Goal: Task Accomplishment & Management: Complete application form

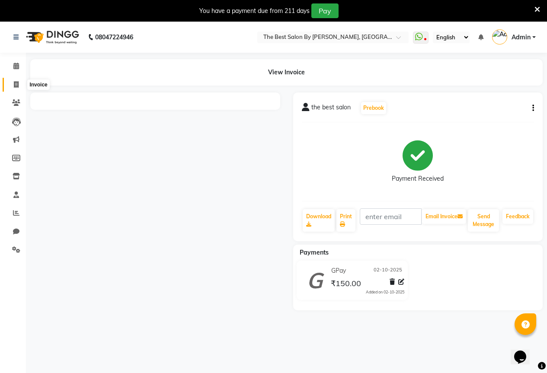
click at [19, 83] on icon at bounding box center [16, 84] width 5 height 6
select select "7209"
select select "service"
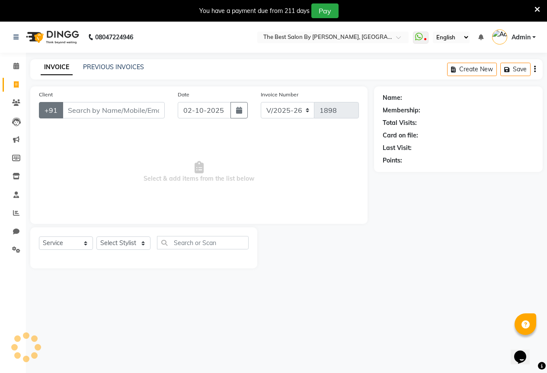
scroll to position [22, 0]
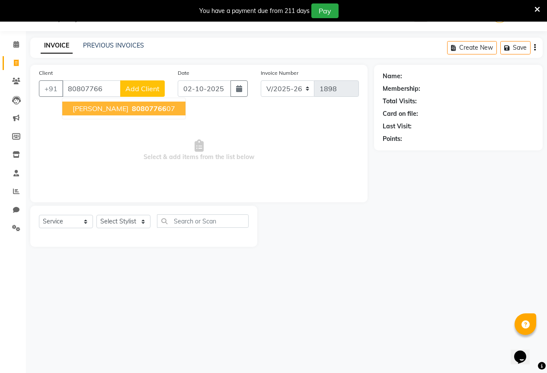
drag, startPoint x: 134, startPoint y: 101, endPoint x: 127, endPoint y: 117, distance: 17.3
click at [134, 101] on ngb-typeahead-window "[PERSON_NAME] 80807766 07" at bounding box center [124, 109] width 124 height 22
click at [132, 112] on span "80807766" at bounding box center [149, 108] width 35 height 9
type input "8080776607"
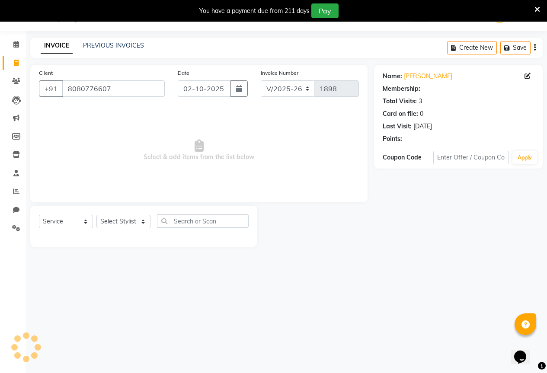
select select "1: Object"
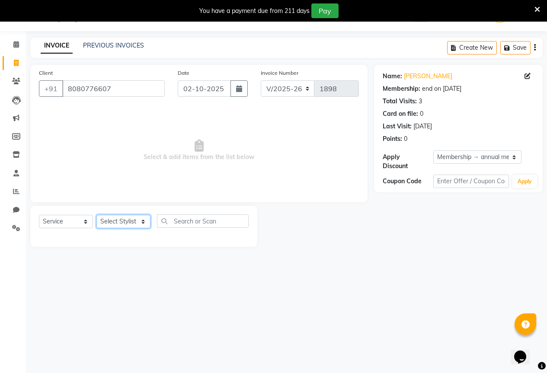
click at [120, 223] on select "Select Stylist AKASH KAJAL [PERSON_NAME] SIR [PERSON_NAME]" at bounding box center [123, 221] width 54 height 13
select select "61550"
click at [96, 215] on select "Select Stylist AKASH KAJAL [PERSON_NAME] SIR [PERSON_NAME]" at bounding box center [123, 221] width 54 height 13
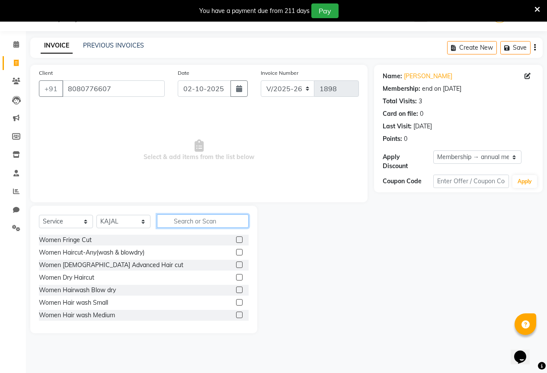
click at [192, 216] on input "text" at bounding box center [203, 220] width 92 height 13
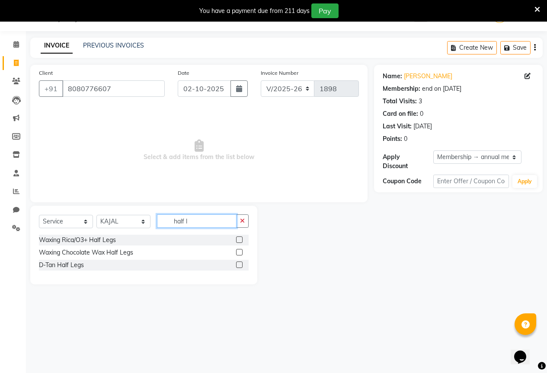
type input "half l"
click at [235, 241] on div "Waxing Rica/O3+ Half Legs" at bounding box center [144, 240] width 210 height 11
click at [240, 237] on label at bounding box center [239, 239] width 6 height 6
click at [240, 237] on input "checkbox" at bounding box center [239, 240] width 6 height 6
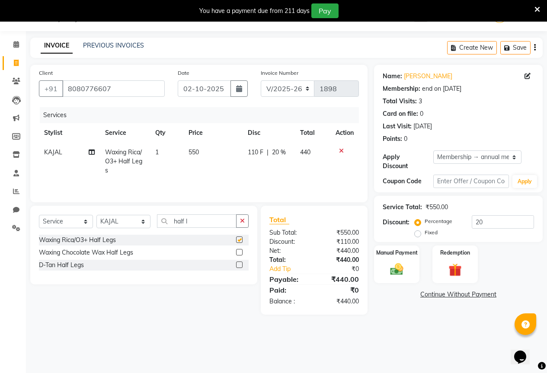
checkbox input "false"
click at [229, 222] on input "half l" at bounding box center [197, 220] width 80 height 13
drag, startPoint x: 246, startPoint y: 221, endPoint x: 226, endPoint y: 223, distance: 20.9
click at [247, 221] on button "button" at bounding box center [242, 220] width 13 height 13
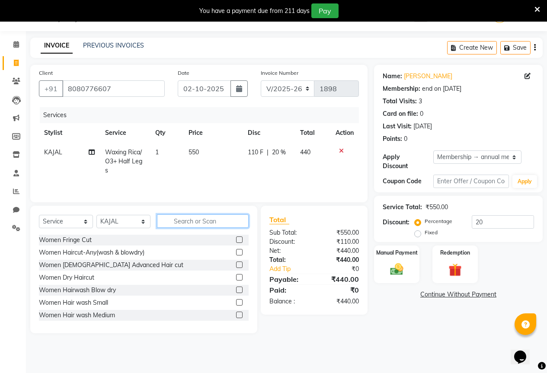
click at [176, 219] on input "text" at bounding box center [203, 220] width 92 height 13
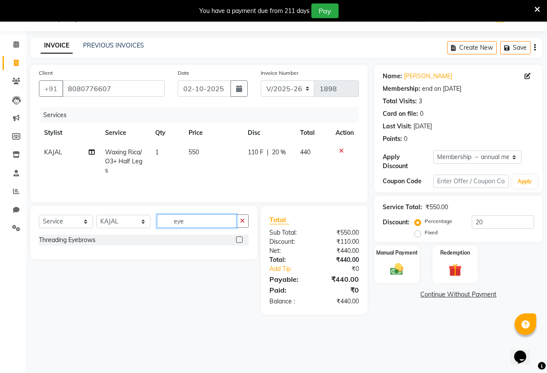
type input "eye"
click at [240, 239] on label at bounding box center [239, 239] width 6 height 6
click at [240, 239] on input "checkbox" at bounding box center [239, 240] width 6 height 6
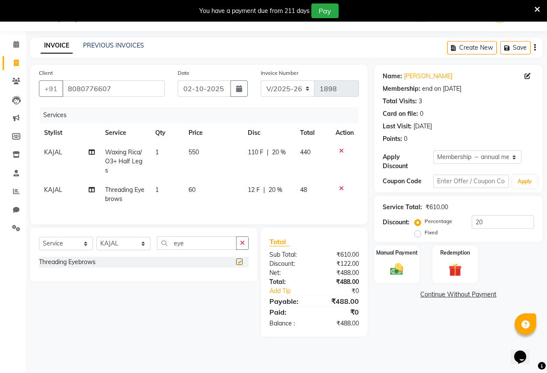
checkbox input "false"
click at [245, 190] on td "12 F | 20 %" at bounding box center [268, 194] width 52 height 29
select select "61550"
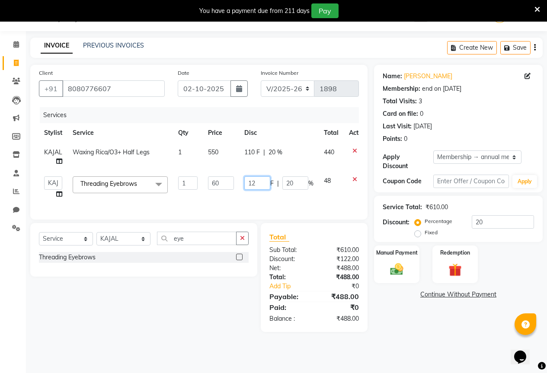
click at [259, 189] on input "12" at bounding box center [257, 182] width 26 height 13
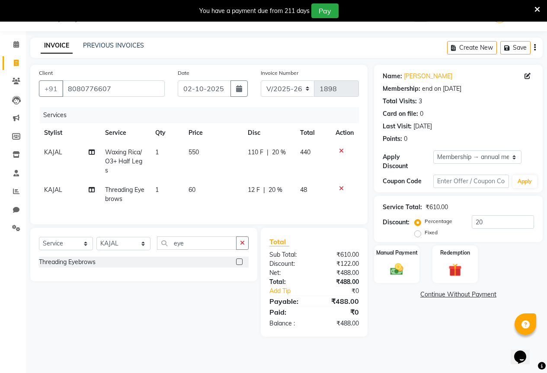
click at [352, 178] on tbody "KAJAL Waxing Rica/O3+ Half Legs 1 550 110 F | 20 % 440 KAJAL Threading Eyebrows…" at bounding box center [199, 176] width 320 height 66
click at [340, 189] on icon at bounding box center [341, 188] width 5 height 6
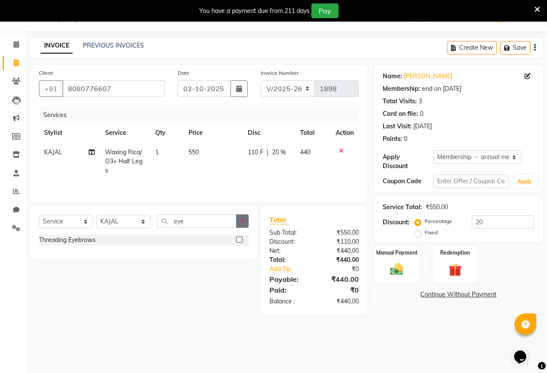
click at [241, 220] on icon "button" at bounding box center [242, 221] width 5 height 6
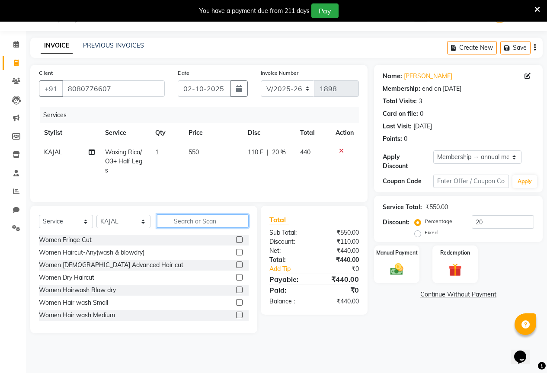
click at [199, 224] on input "text" at bounding box center [203, 220] width 92 height 13
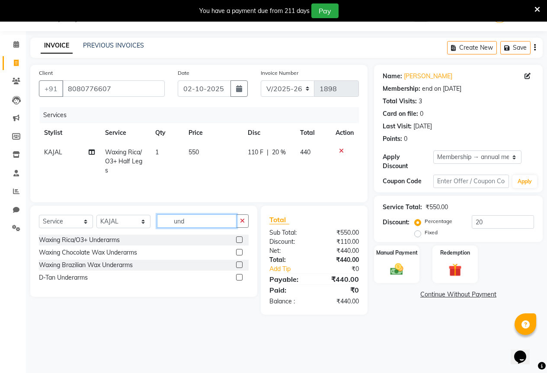
type input "und"
click at [241, 240] on label at bounding box center [239, 239] width 6 height 6
click at [241, 240] on input "checkbox" at bounding box center [239, 240] width 6 height 6
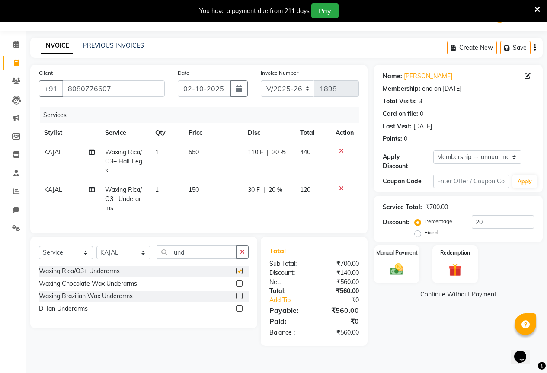
click at [219, 192] on td "150" at bounding box center [212, 199] width 59 height 38
checkbox input "false"
select select "61550"
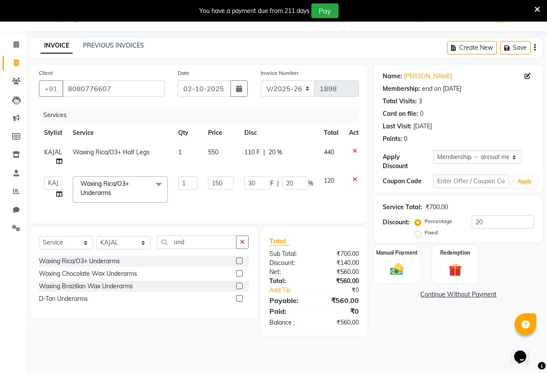
click at [219, 191] on td "150" at bounding box center [221, 189] width 36 height 37
click at [228, 191] on td "150" at bounding box center [221, 189] width 36 height 37
click at [228, 190] on td "150" at bounding box center [221, 189] width 36 height 37
click at [227, 183] on input "150" at bounding box center [221, 182] width 26 height 13
type input "1"
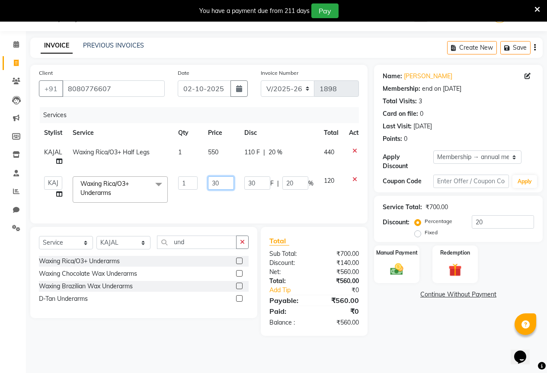
type input "300"
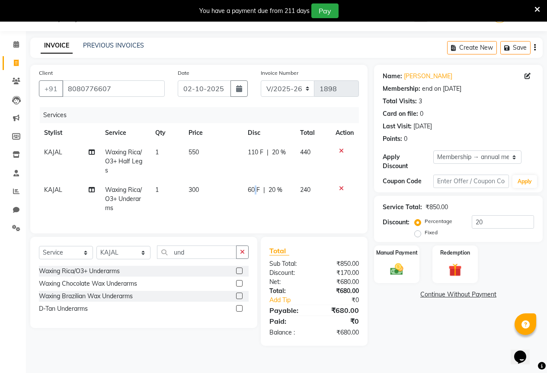
click at [254, 184] on td "60 F | 20 %" at bounding box center [268, 199] width 52 height 38
select select "61550"
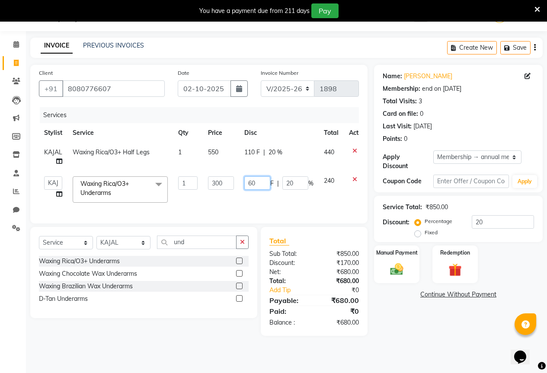
click at [257, 184] on input "60" at bounding box center [257, 182] width 26 height 13
type input "6"
type input "200"
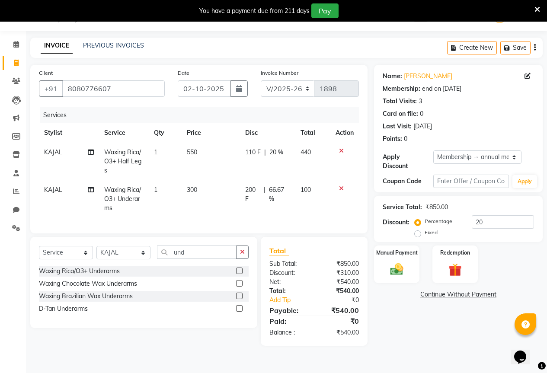
click at [266, 197] on td "200 F | 66.67 %" at bounding box center [268, 199] width 56 height 38
select select "61550"
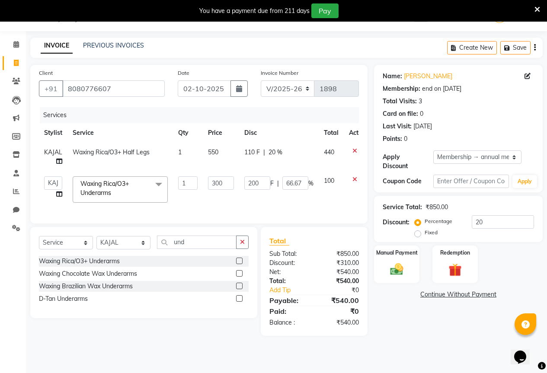
click at [267, 149] on div "110 F | 20 %" at bounding box center [278, 152] width 69 height 9
select select "61550"
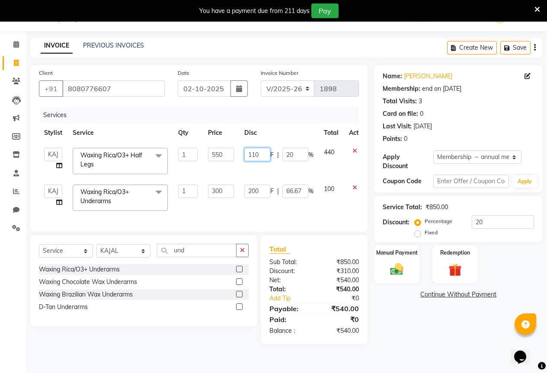
click at [258, 149] on input "110" at bounding box center [257, 154] width 26 height 13
type input "150"
click at [270, 166] on td "150 F | 20 %" at bounding box center [279, 161] width 80 height 37
select select "61550"
click at [252, 159] on input "150" at bounding box center [257, 154] width 26 height 13
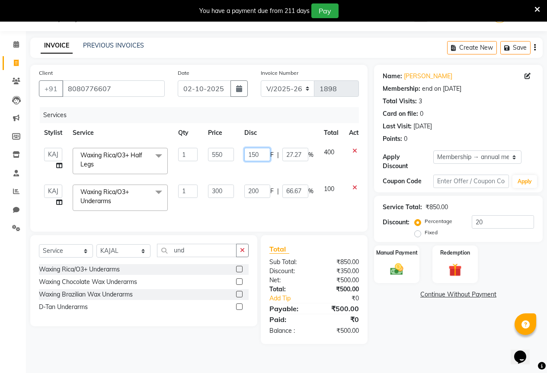
click at [261, 156] on input "150" at bounding box center [257, 154] width 26 height 13
type input "100"
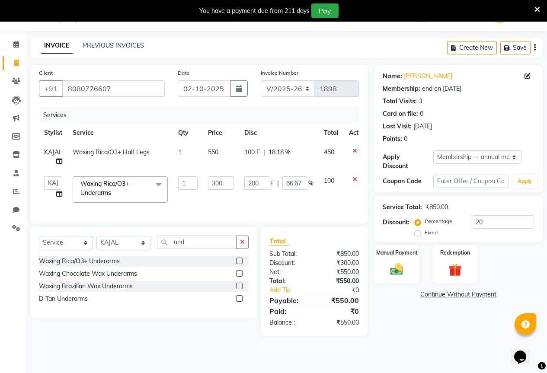
click at [277, 175] on tbody "KAJAL Waxing Rica/O3+ Half Legs 1 550 100 F | 18.18 % 450 AKASH KAJAL [PERSON_N…" at bounding box center [205, 175] width 333 height 65
click at [262, 180] on input "200" at bounding box center [257, 182] width 26 height 13
type input "2"
type input "100"
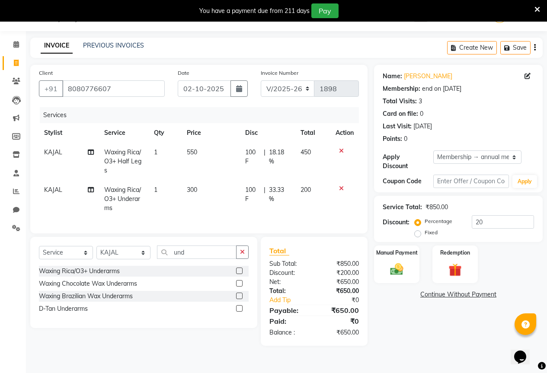
click at [270, 205] on td "100 F | 33.33 %" at bounding box center [268, 199] width 56 height 38
select select "61550"
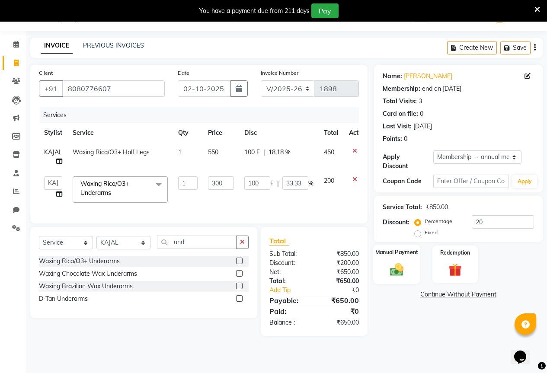
click at [386, 250] on div "Manual Payment" at bounding box center [396, 264] width 47 height 39
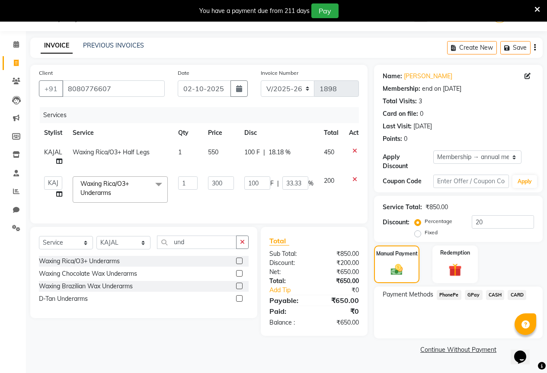
click at [472, 290] on span "GPay" at bounding box center [473, 295] width 18 height 10
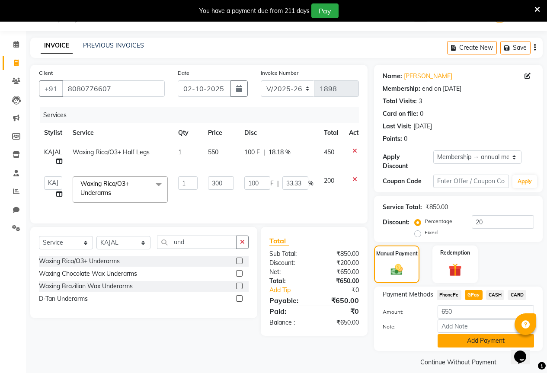
click at [476, 334] on button "Add Payment" at bounding box center [485, 340] width 96 height 13
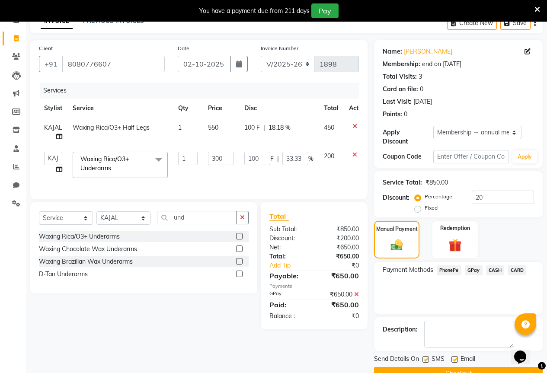
scroll to position [60, 0]
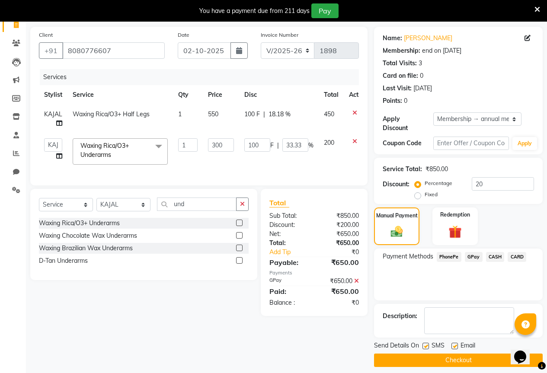
click at [459, 355] on button "Checkout" at bounding box center [458, 359] width 169 height 13
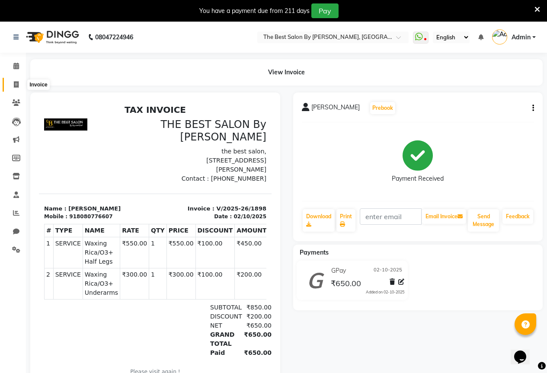
click at [14, 85] on icon at bounding box center [16, 84] width 5 height 6
select select "7209"
select select "service"
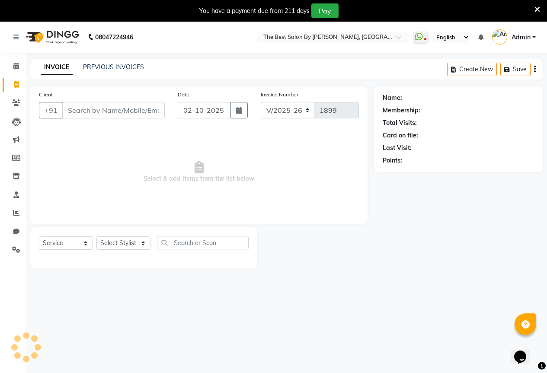
scroll to position [22, 0]
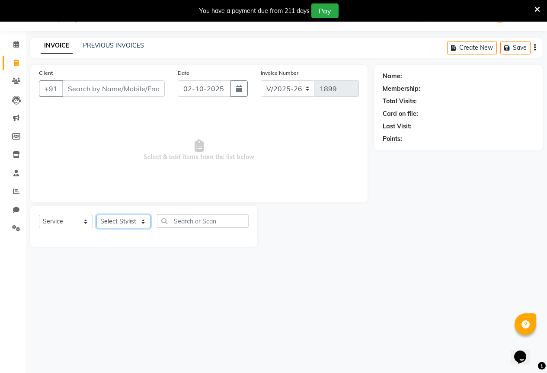
click at [113, 222] on select "Select Stylist AKASH KAJAL [PERSON_NAME] SIR [PERSON_NAME]" at bounding box center [123, 221] width 54 height 13
select select "70744"
click at [96, 215] on select "Select Stylist AKASH KAJAL [PERSON_NAME] SIR [PERSON_NAME]" at bounding box center [123, 221] width 54 height 13
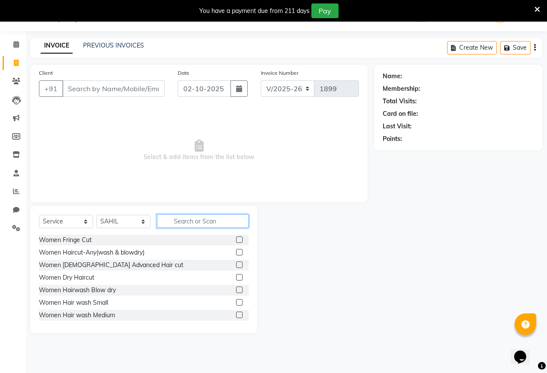
click at [173, 223] on input "text" at bounding box center [203, 220] width 92 height 13
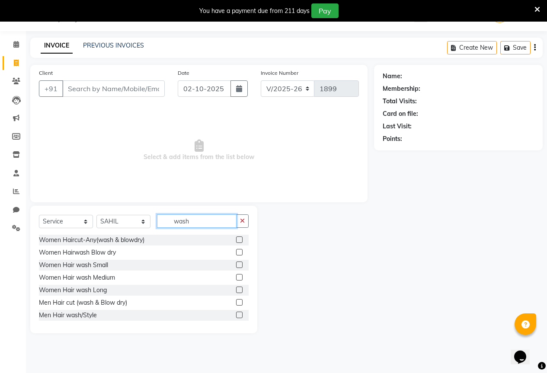
scroll to position [1, 0]
type input "wash"
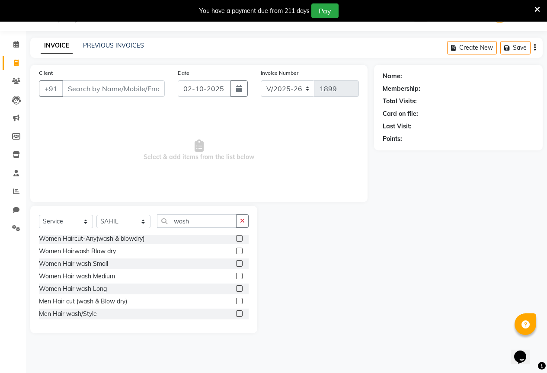
click at [236, 300] on label at bounding box center [239, 301] width 6 height 6
click at [236, 300] on input "checkbox" at bounding box center [239, 302] width 6 height 6
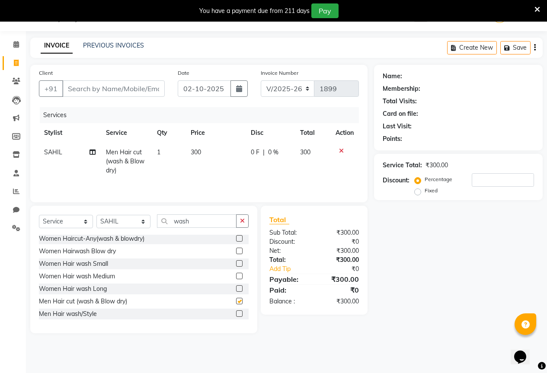
checkbox input "false"
click at [100, 91] on input "Client" at bounding box center [113, 88] width 102 height 16
type input "8"
type input "0"
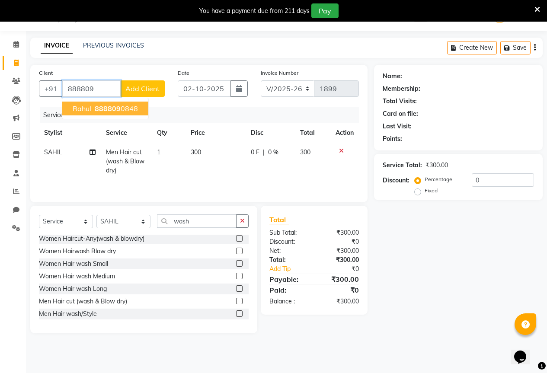
click at [84, 108] on span "rahul" at bounding box center [82, 108] width 19 height 9
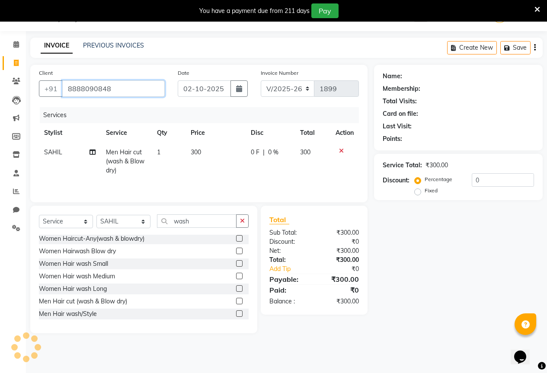
type input "8888090848"
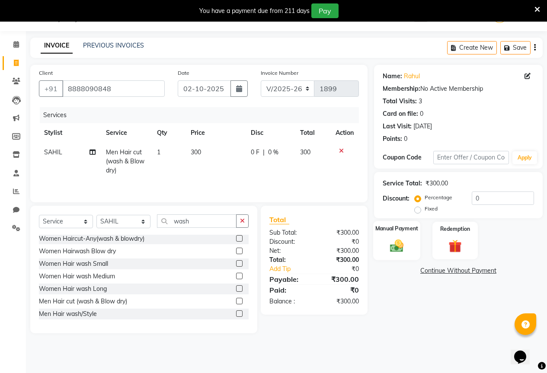
click at [404, 242] on img at bounding box center [396, 246] width 22 height 16
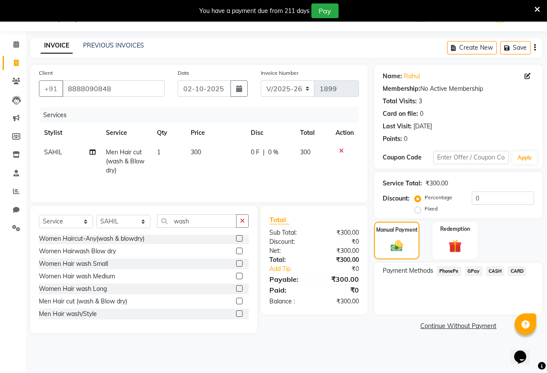
click at [471, 273] on span "GPay" at bounding box center [473, 271] width 18 height 10
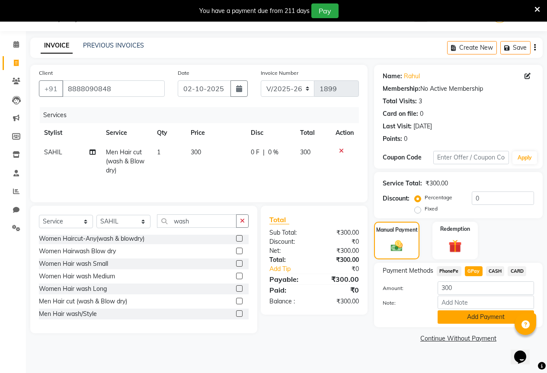
click at [465, 315] on button "Add Payment" at bounding box center [485, 316] width 96 height 13
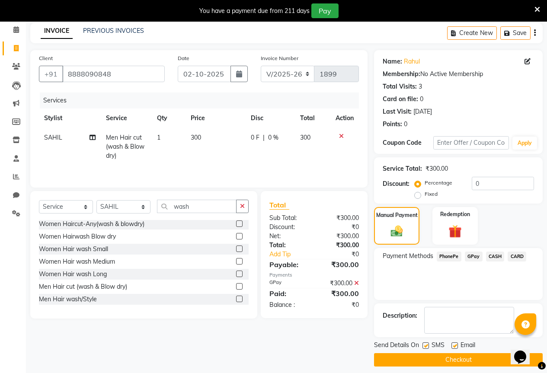
scroll to position [43, 0]
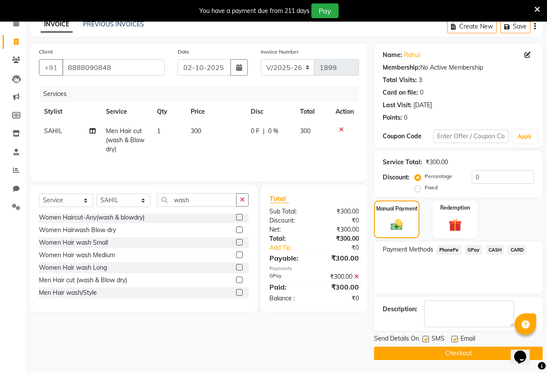
click at [431, 355] on button "Checkout" at bounding box center [458, 353] width 169 height 13
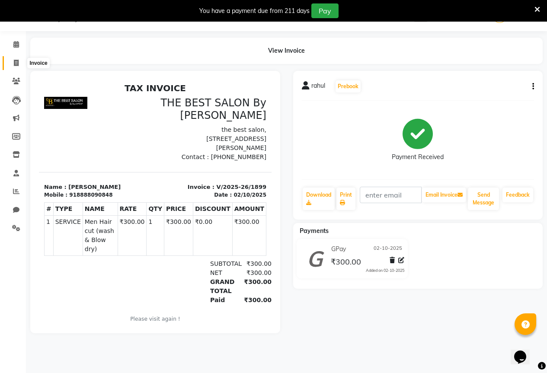
click at [16, 64] on icon at bounding box center [16, 63] width 5 height 6
select select "7209"
select select "service"
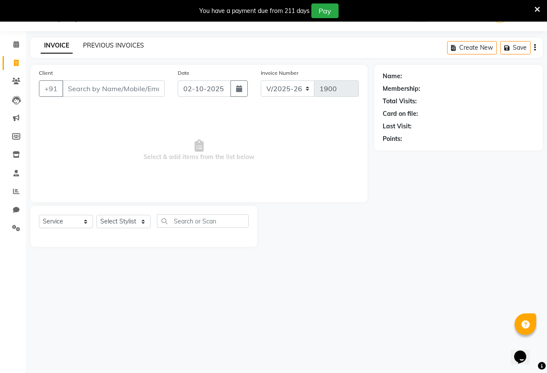
click at [115, 44] on link "PREVIOUS INVOICES" at bounding box center [113, 45] width 61 height 8
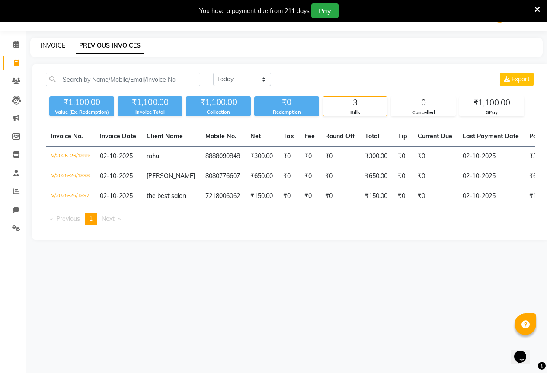
click at [51, 42] on link "INVOICE" at bounding box center [53, 45] width 25 height 8
select select "service"
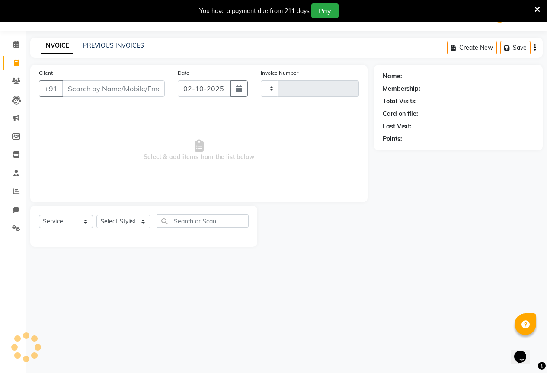
type input "1900"
select select "7209"
click at [99, 42] on link "PREVIOUS INVOICES" at bounding box center [113, 45] width 61 height 8
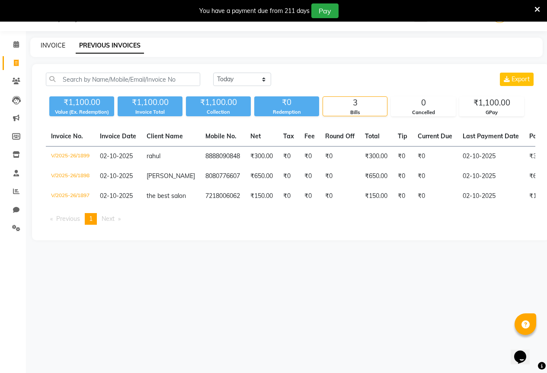
click at [47, 45] on link "INVOICE" at bounding box center [53, 45] width 25 height 8
select select "service"
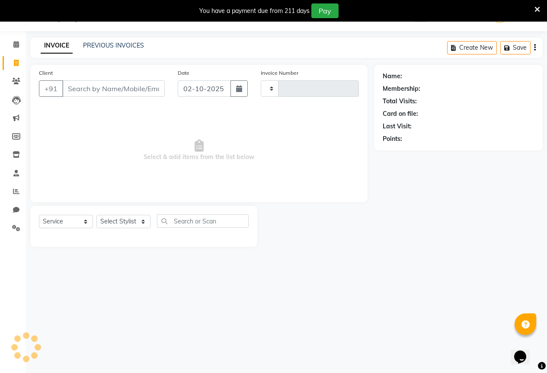
type input "1900"
select select "7209"
type input "."
